Goal: Information Seeking & Learning: Understand process/instructions

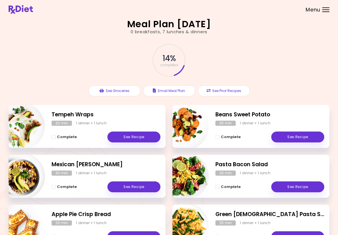
click at [132, 185] on link "See Recipe" at bounding box center [133, 186] width 53 height 11
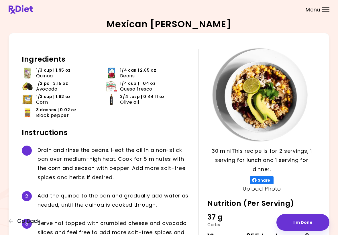
click at [299, 223] on button "I'm Done" at bounding box center [302, 222] width 53 height 17
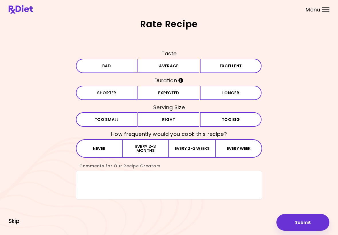
click at [12, 221] on span "Skip" at bounding box center [14, 221] width 11 height 6
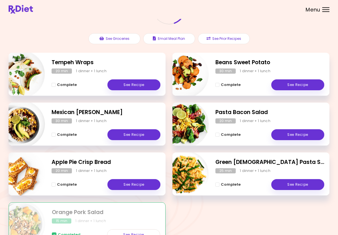
scroll to position [53, 0]
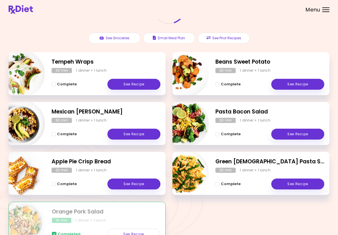
click at [133, 82] on link "See Recipe" at bounding box center [133, 84] width 53 height 11
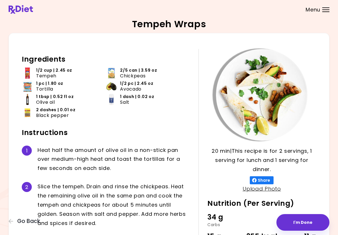
click at [10, 221] on icon "button" at bounding box center [11, 221] width 5 height 5
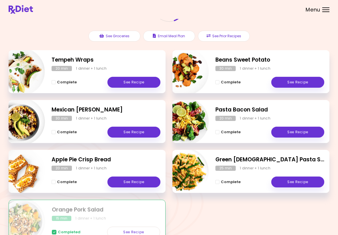
scroll to position [54, 0]
